Goal: Task Accomplishment & Management: Use online tool/utility

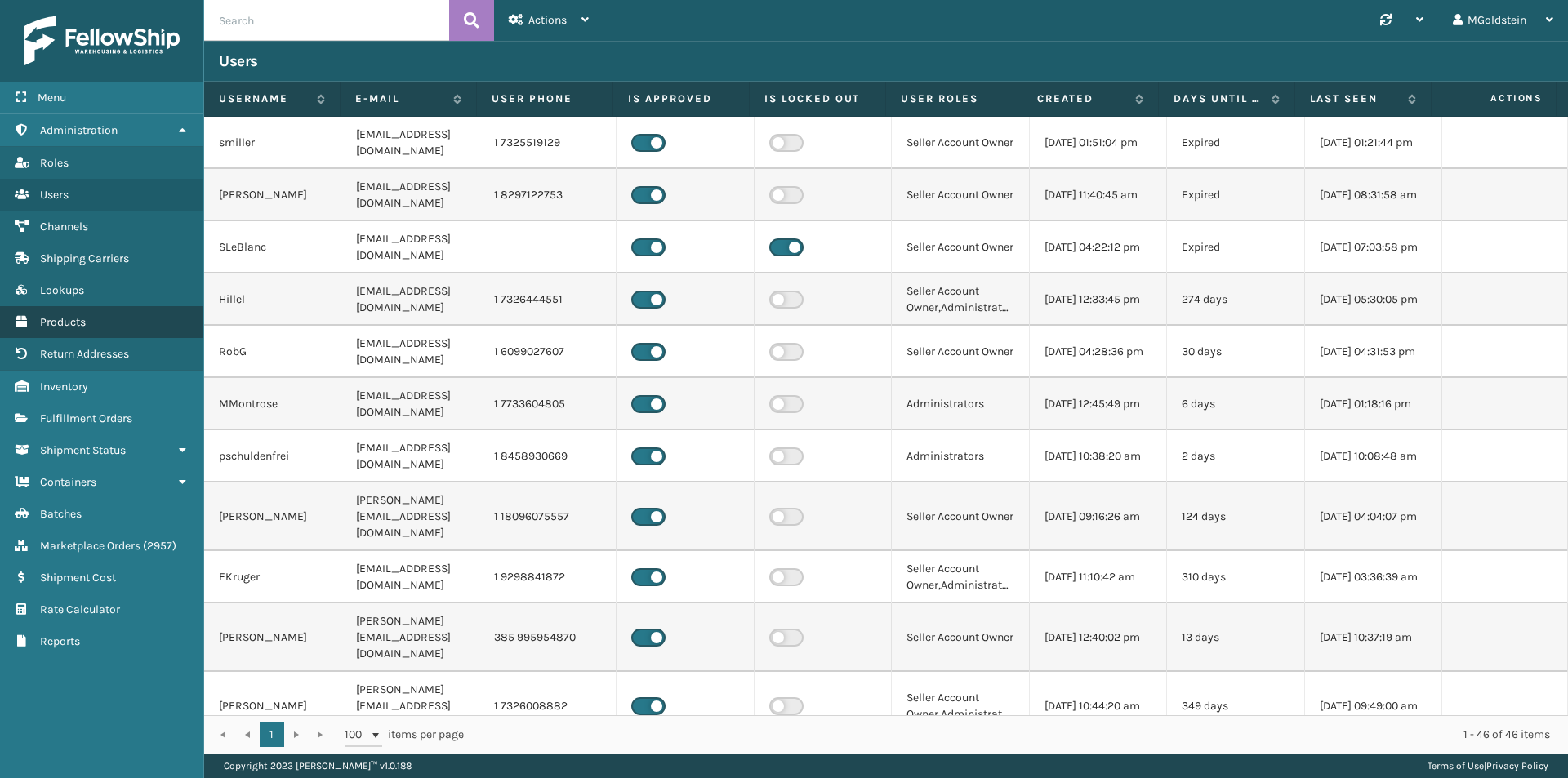
click at [66, 327] on span "Products" at bounding box center [63, 323] width 45 height 14
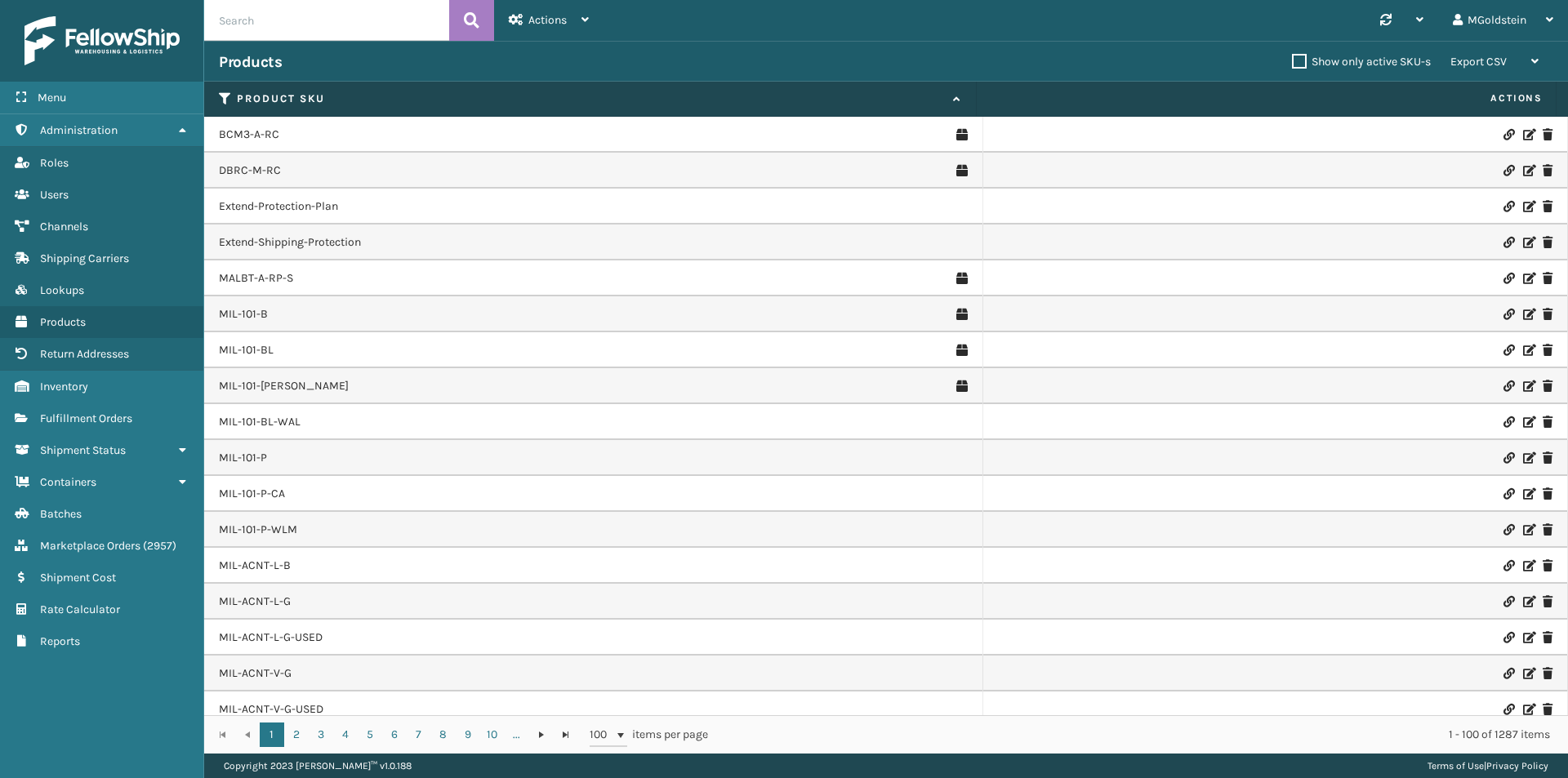
click at [290, 24] on input "text" at bounding box center [327, 20] width 245 height 41
type input "cfb-dl"
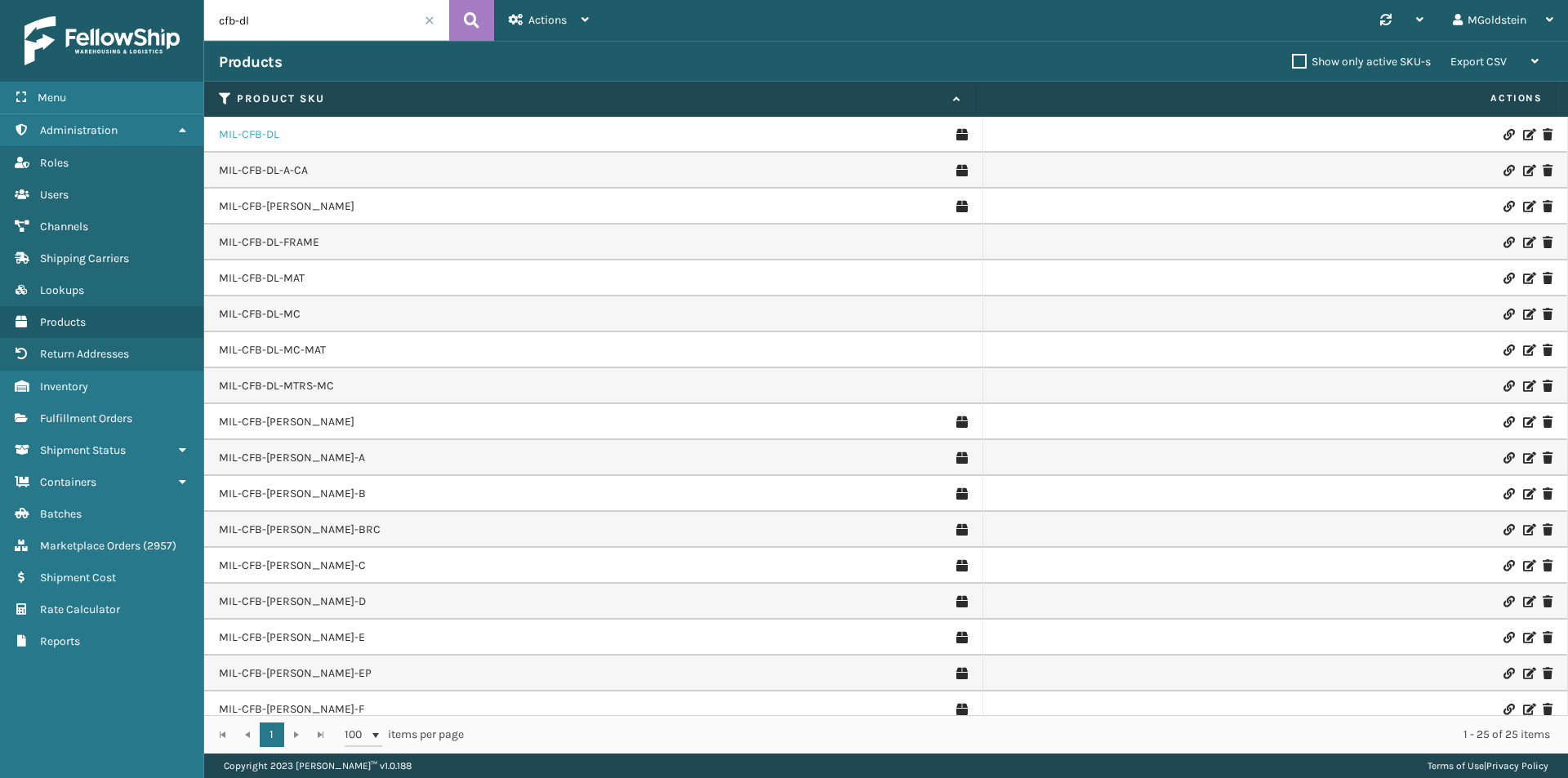
click at [233, 142] on link "MIL-CFB-DL" at bounding box center [248, 135] width 60 height 17
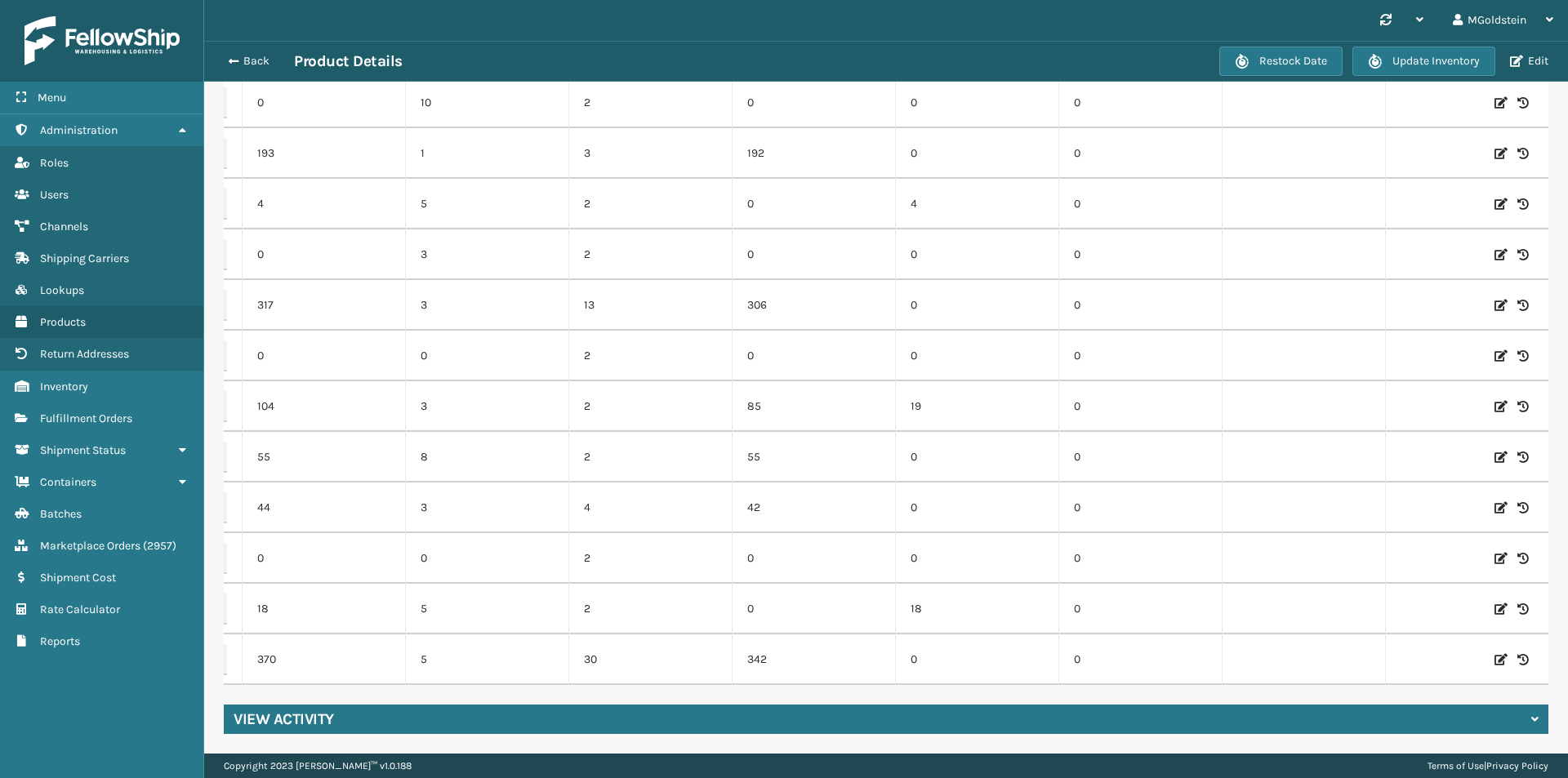
click at [1495, 652] on icon at bounding box center [1501, 660] width 13 height 17
drag, startPoint x: 318, startPoint y: 649, endPoint x: 255, endPoint y: 655, distance: 63.3
click at [280, 655] on input "370" at bounding box center [324, 660] width 89 height 30
type input "470"
click at [1396, 650] on button "ADD" at bounding box center [1416, 660] width 41 height 19
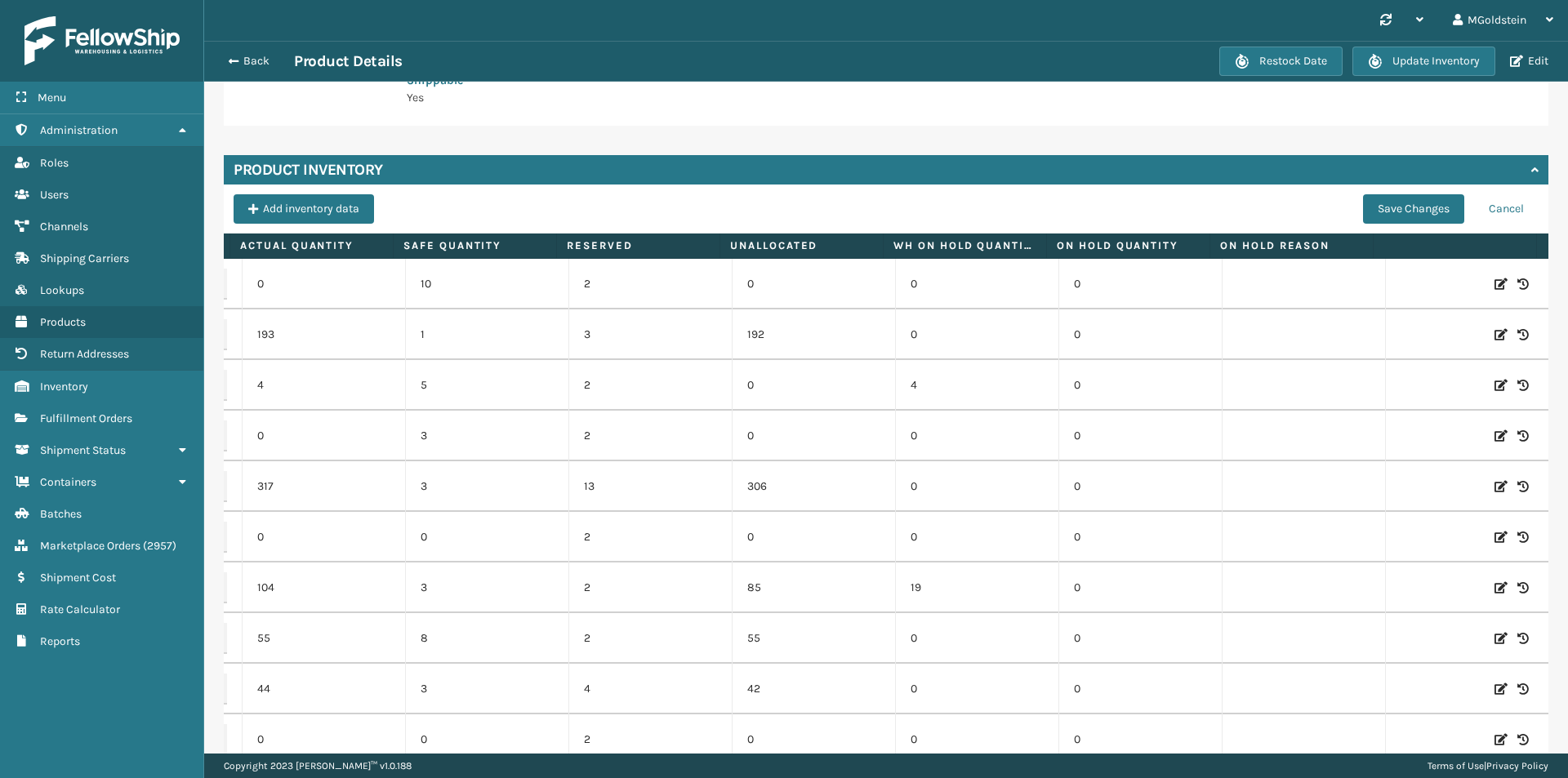
scroll to position [170, 0]
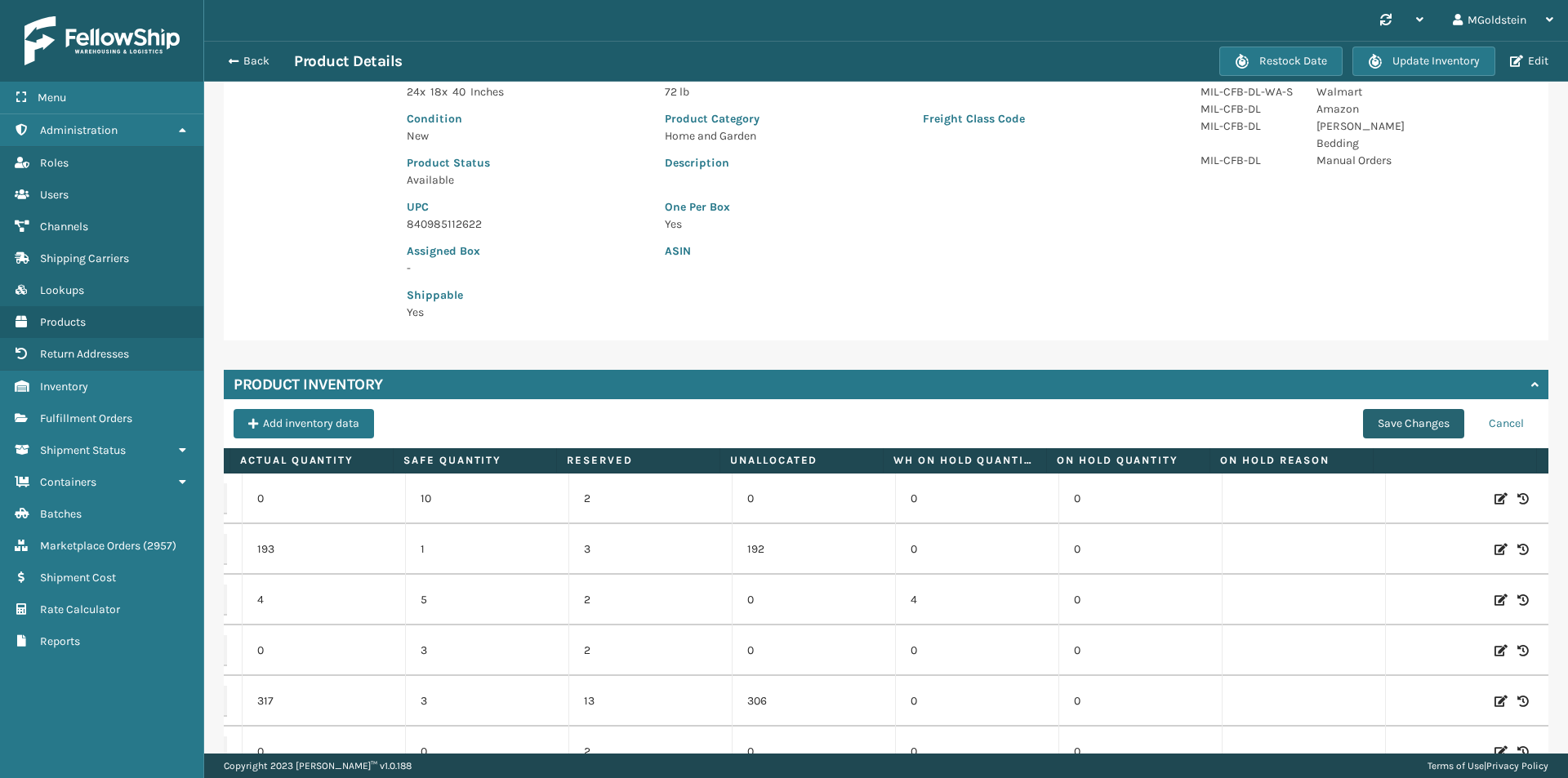
click at [1388, 422] on button "Save Changes" at bounding box center [1413, 424] width 101 height 30
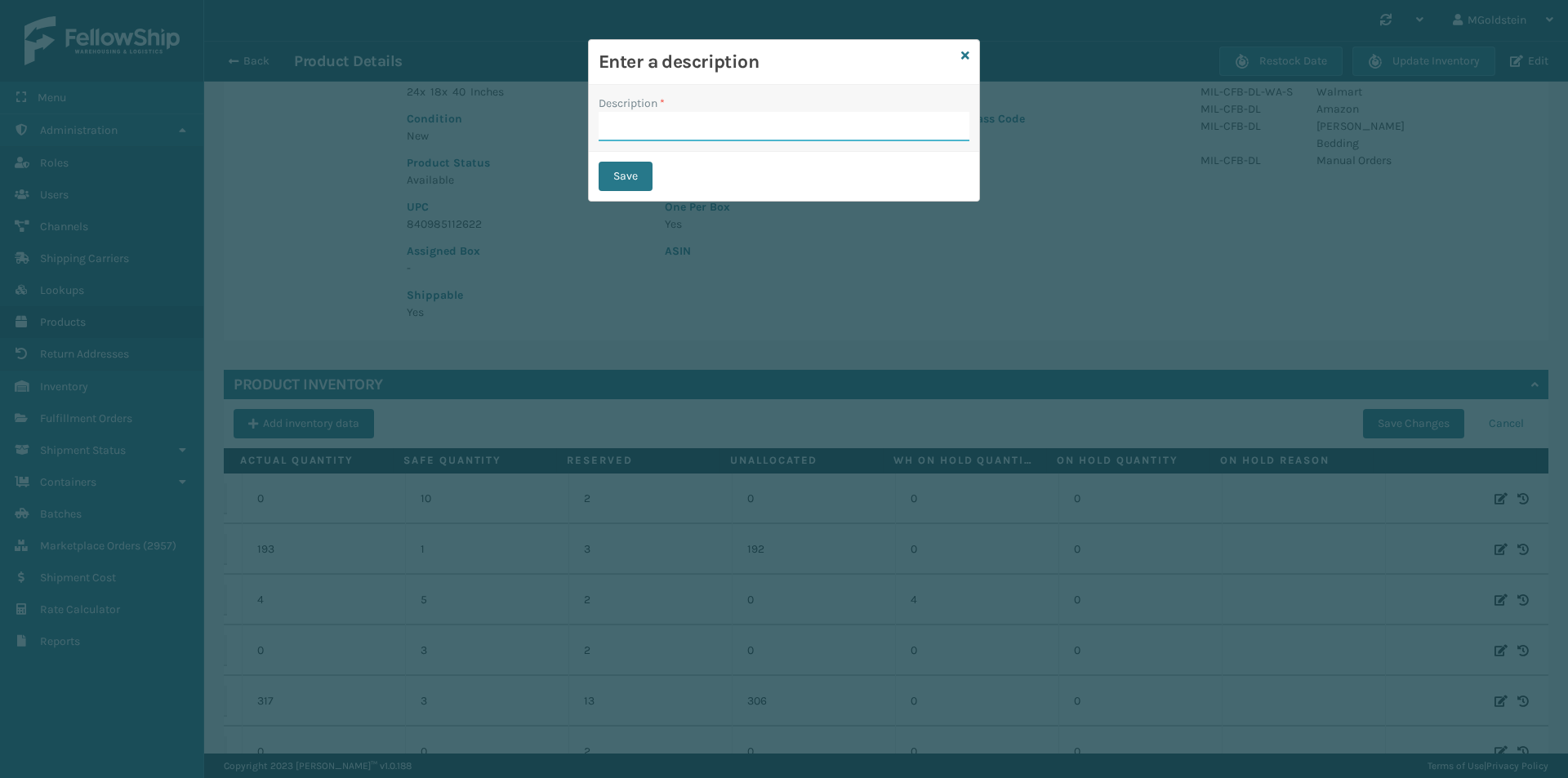
click at [685, 124] on input "Description *" at bounding box center [784, 127] width 371 height 30
type input "adding"
click at [621, 177] on button "Save" at bounding box center [626, 177] width 54 height 30
